Goal: Navigation & Orientation: Find specific page/section

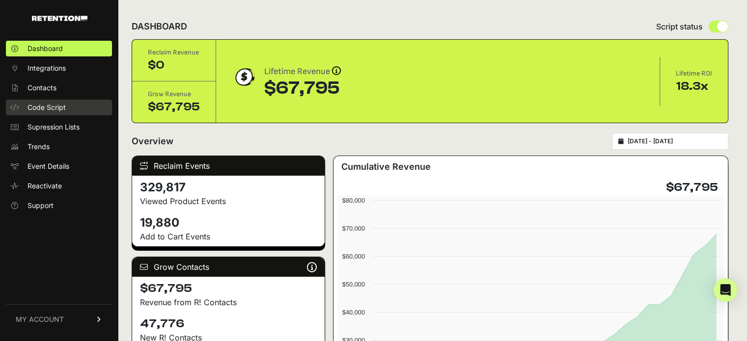
click at [51, 103] on span "Code Script" at bounding box center [46, 108] width 38 height 10
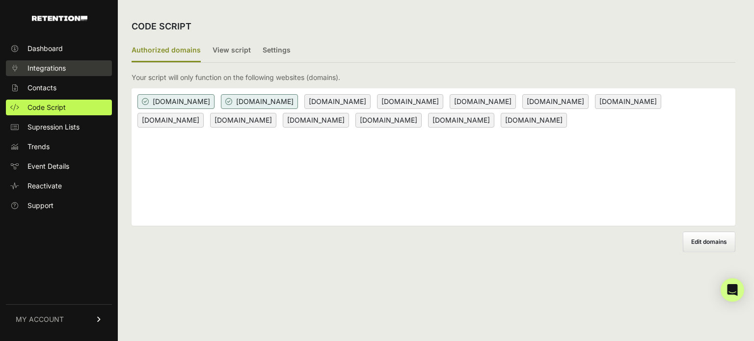
click at [49, 67] on span "Integrations" at bounding box center [46, 68] width 38 height 10
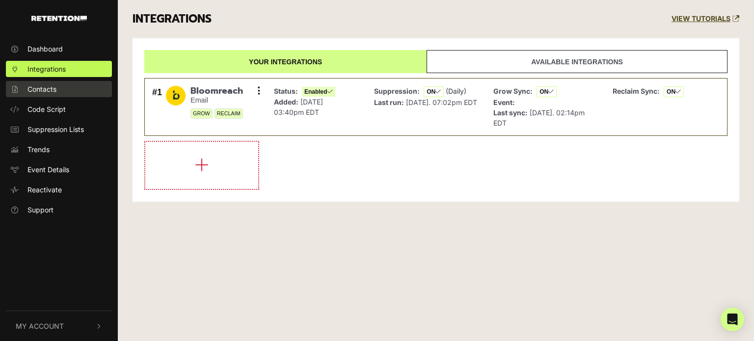
click at [48, 85] on span "Contacts" at bounding box center [41, 89] width 29 height 10
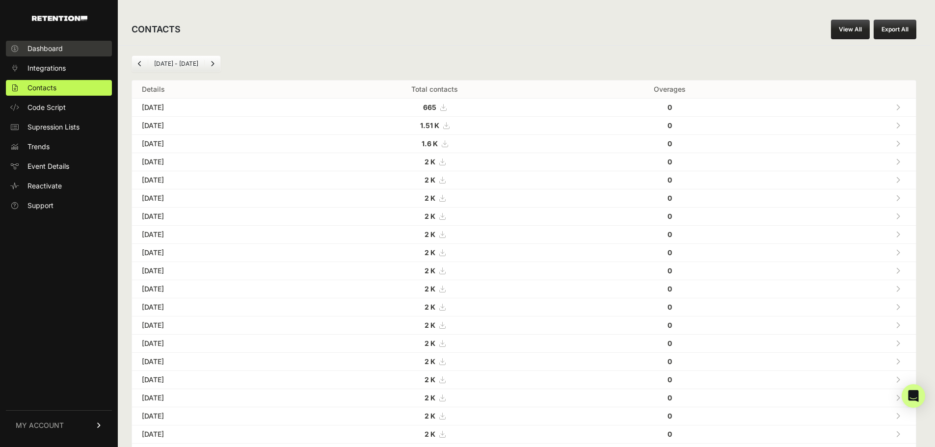
click at [44, 52] on span "Dashboard" at bounding box center [44, 49] width 35 height 10
